Goal: Task Accomplishment & Management: Use online tool/utility

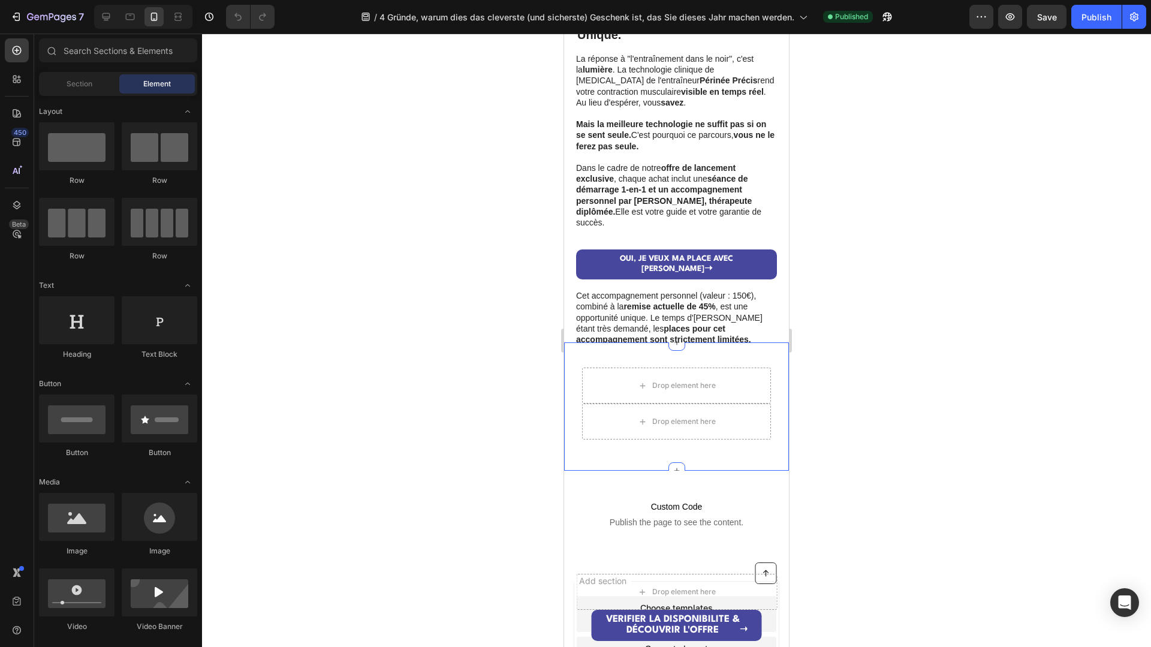
scroll to position [2057, 0]
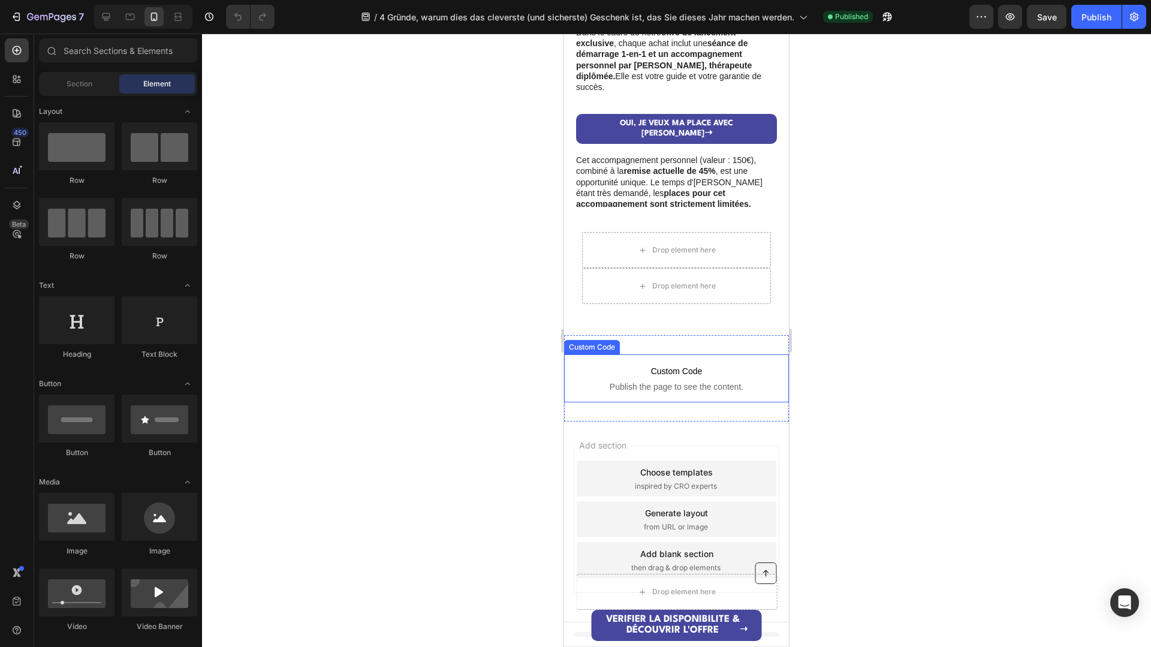
click at [654, 376] on span "Custom Code" at bounding box center [676, 371] width 225 height 14
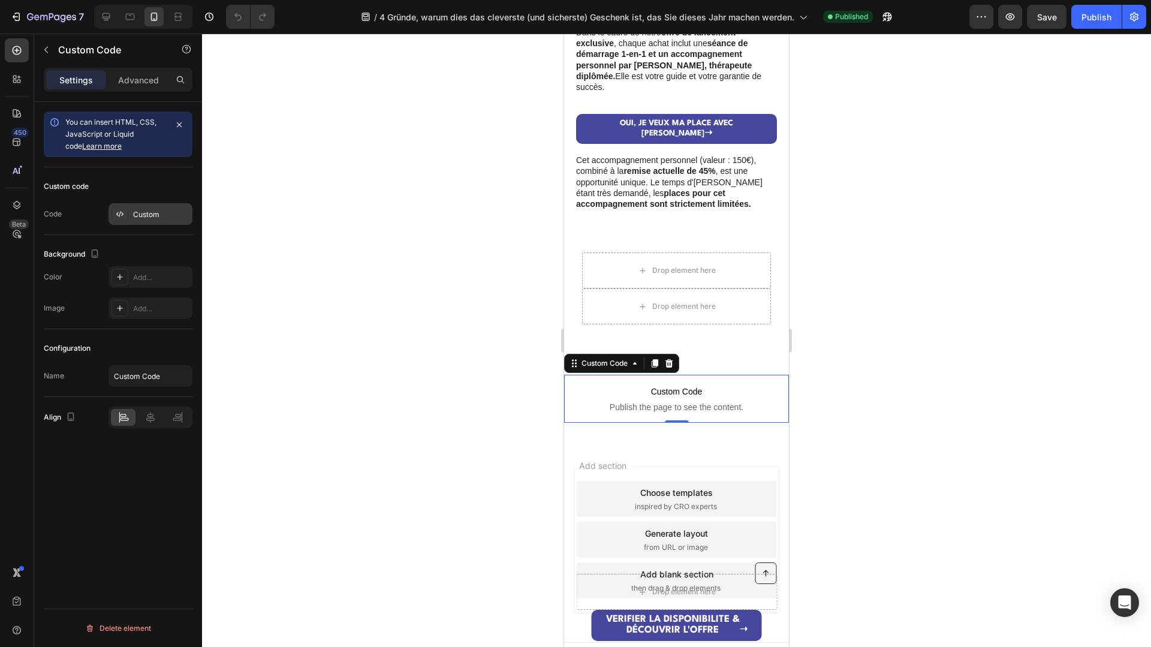
click at [146, 212] on div "Custom" at bounding box center [161, 214] width 56 height 11
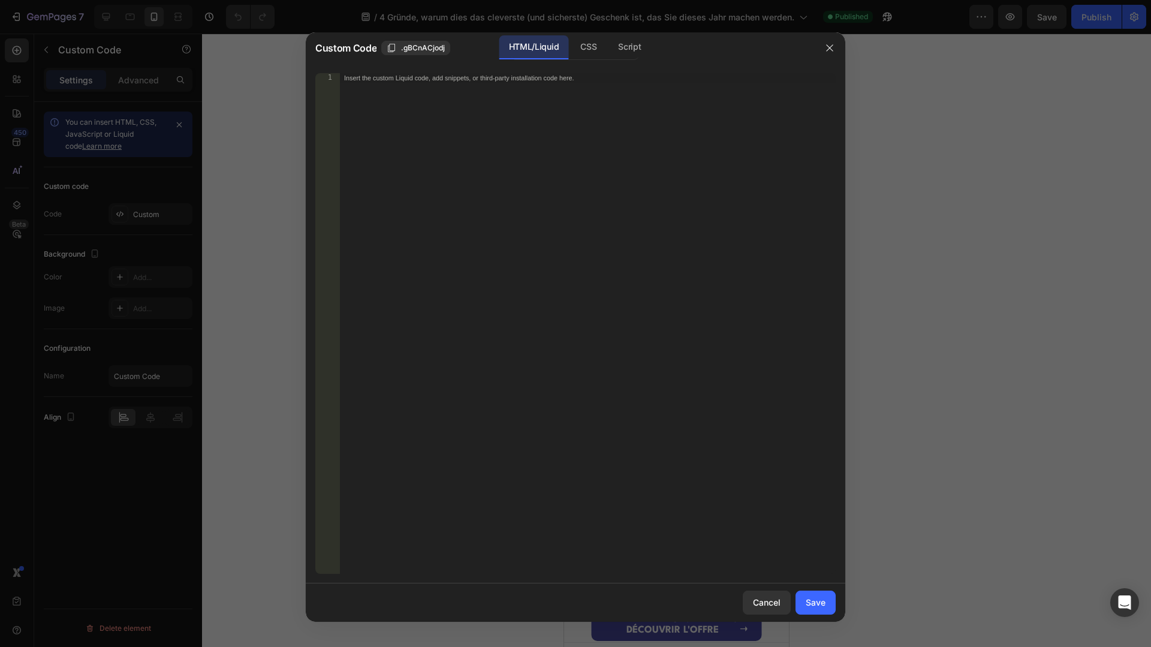
click at [587, 63] on div "Custom Code .gBCnACjodj HTML/Liquid CSS Script" at bounding box center [560, 47] width 508 height 31
click at [589, 50] on div "CSS" at bounding box center [588, 47] width 35 height 24
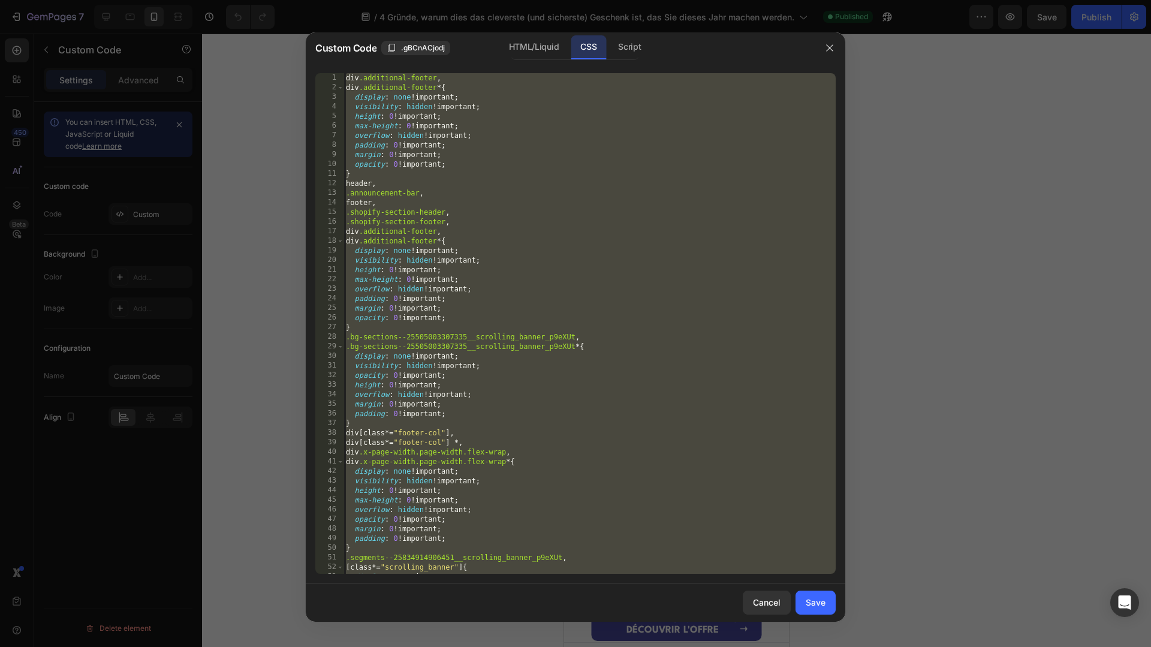
scroll to position [56, 0]
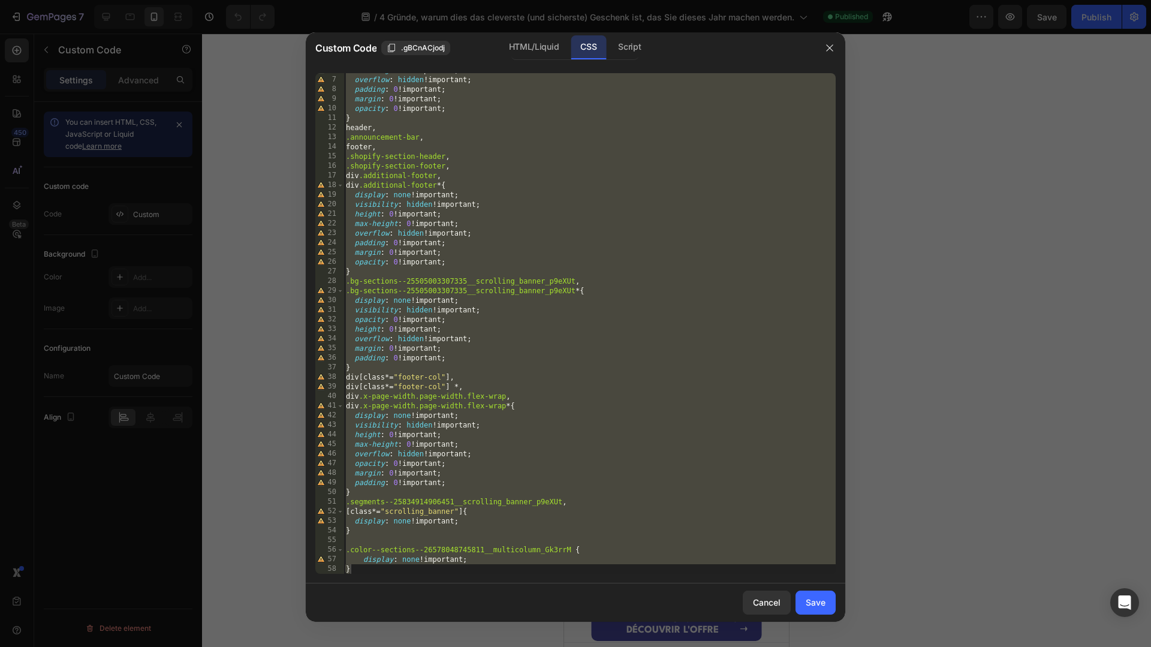
drag, startPoint x: 494, startPoint y: 575, endPoint x: 358, endPoint y: 559, distance: 136.4
click at [342, 550] on div "6 7 8 9 10 11 12 13 14 15 16 17 18 19 20 21 22 23 24 25 26 27 28 29 30 31 32 33…" at bounding box center [575, 324] width 539 height 520
drag, startPoint x: 358, startPoint y: 559, endPoint x: 360, endPoint y: 568, distance: 8.5
click at [358, 559] on div "max-height : 0 !important ; overflow : hidden !important ; padding : 0 !importa…" at bounding box center [589, 325] width 492 height 520
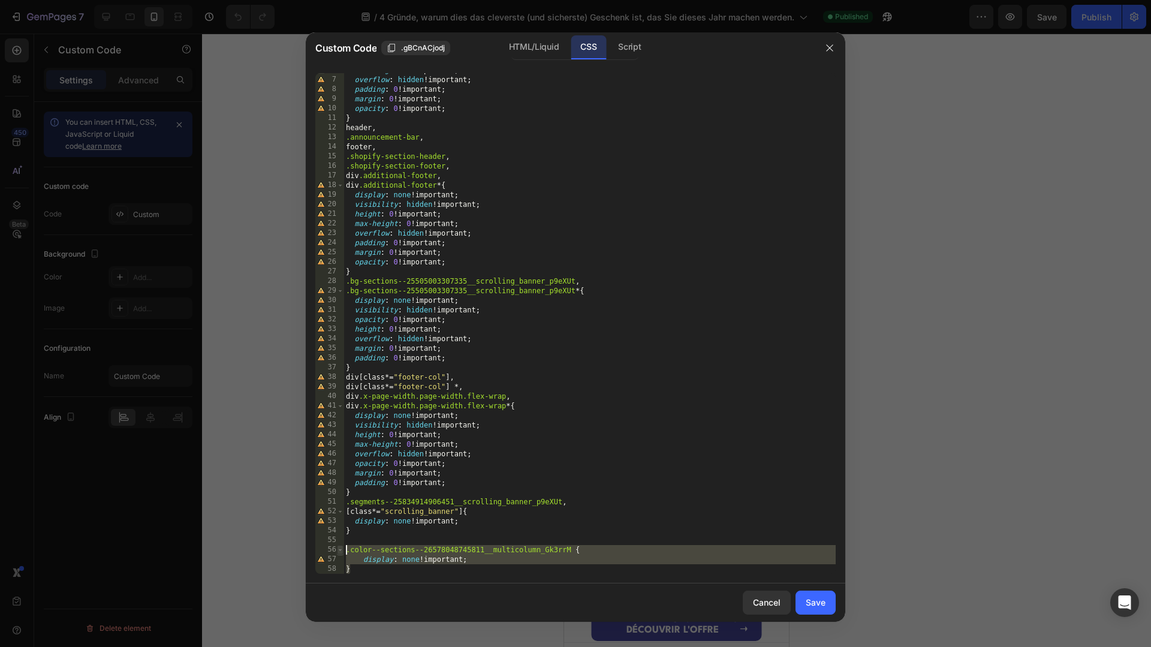
drag, startPoint x: 350, startPoint y: 566, endPoint x: 340, endPoint y: 552, distance: 17.1
click at [340, 552] on div "display: none !important; 6 7 8 9 10 11 12 13 14 15 16 17 18 19 20 21 22 23 24 …" at bounding box center [575, 323] width 520 height 500
type textarea ".color--sections--26578048745811__multicolumn_Gk3rrM { display: none !important;"
click at [11, 18] on div at bounding box center [575, 323] width 1151 height 647
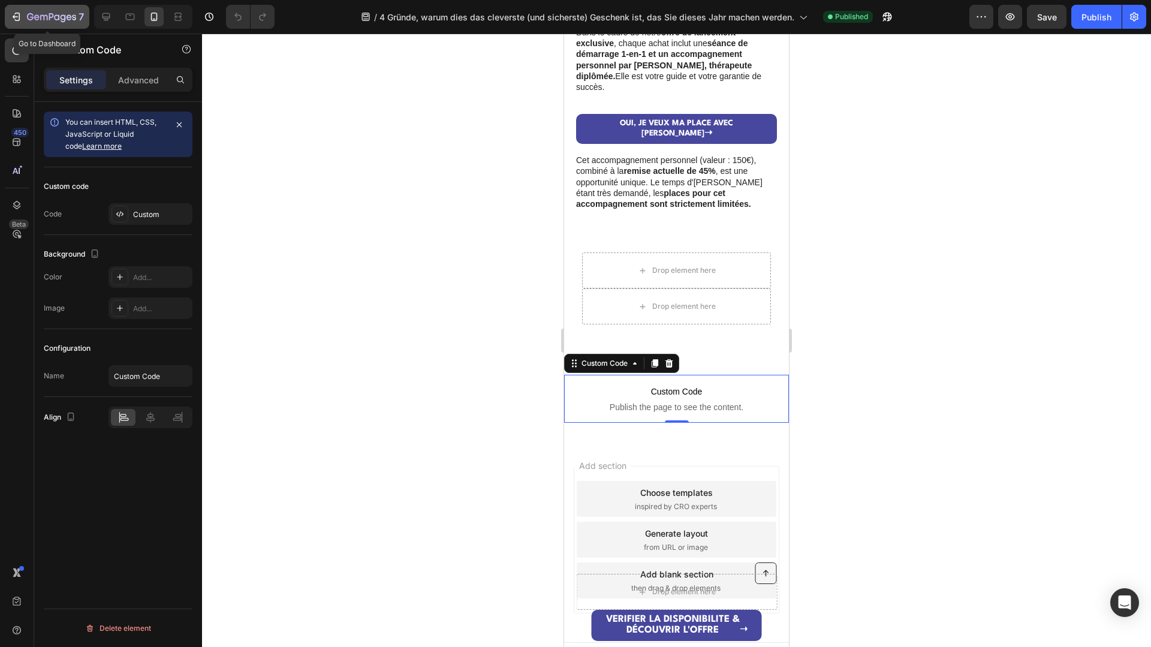
click at [12, 15] on icon "button" at bounding box center [16, 17] width 12 height 12
